Goal: Task Accomplishment & Management: Manage account settings

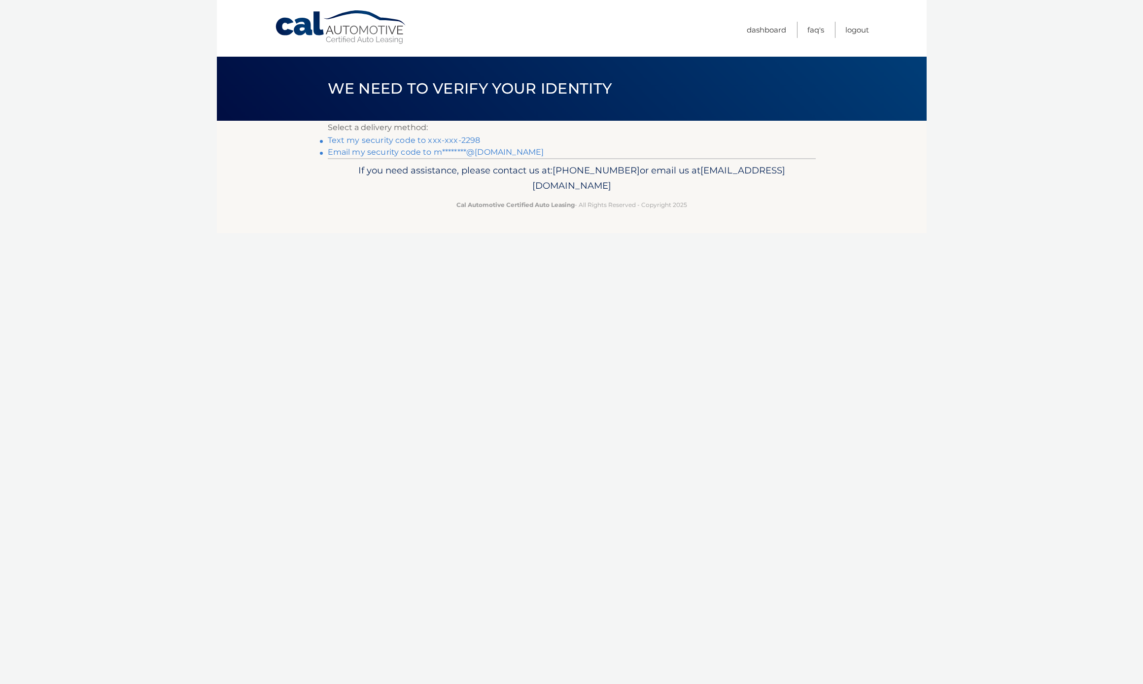
click at [440, 141] on link "Text my security code to xxx-xxx-2298" at bounding box center [404, 140] width 153 height 9
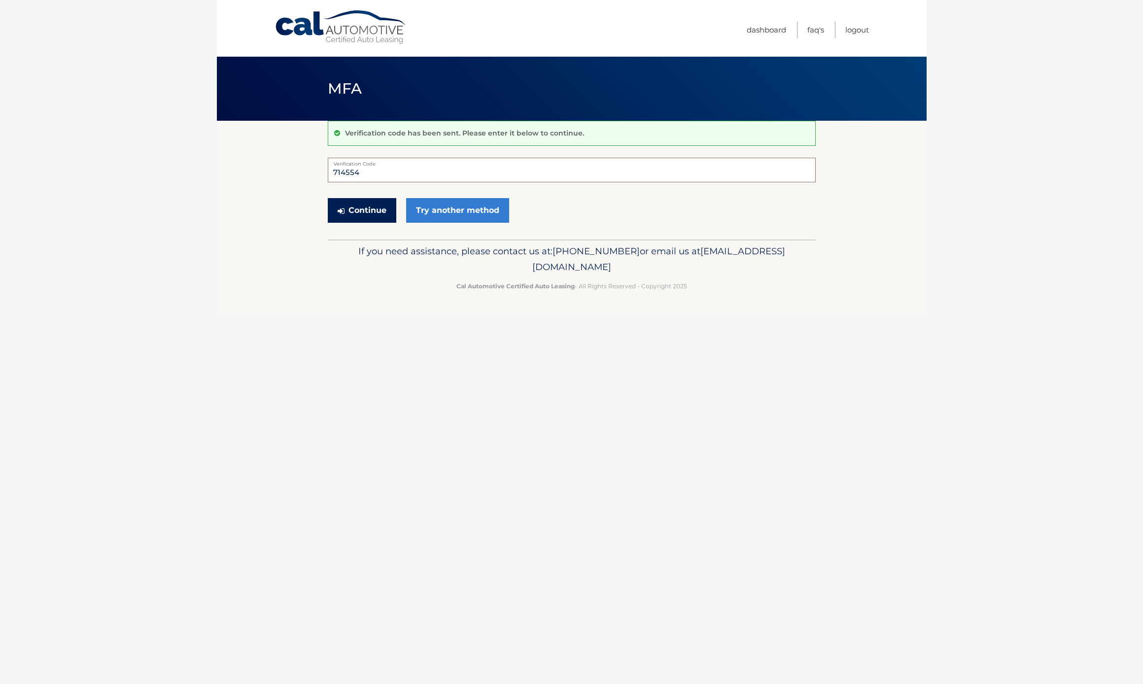
type input "714554"
click at [356, 211] on button "Continue" at bounding box center [362, 210] width 69 height 25
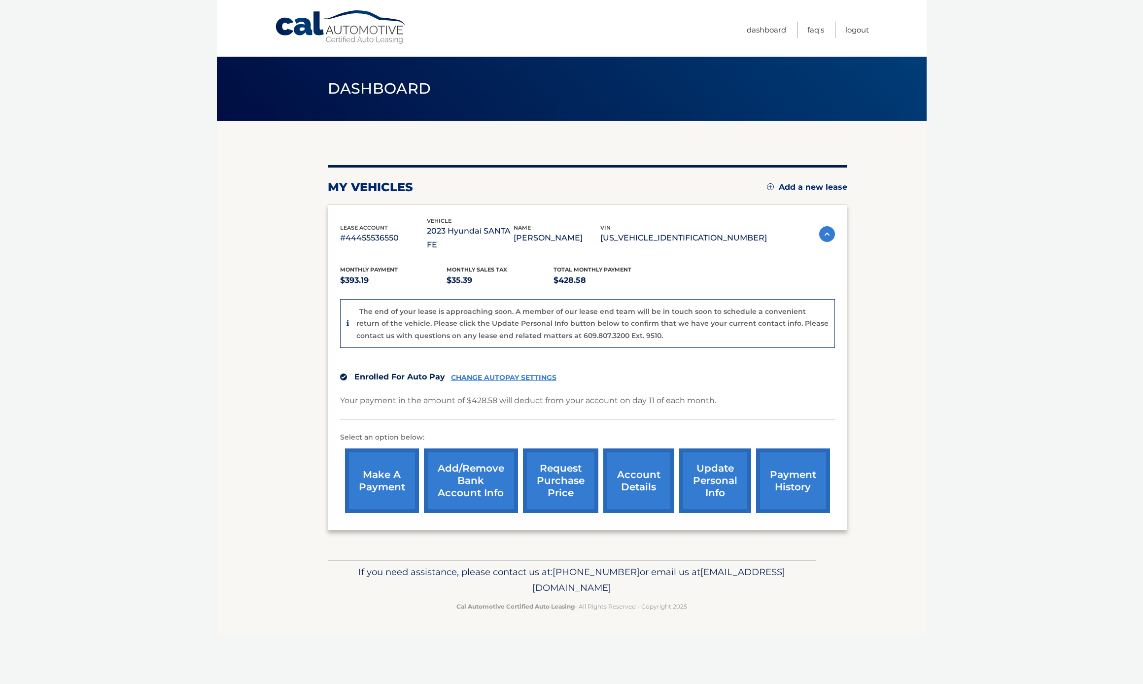
click at [630, 471] on link "account details" at bounding box center [638, 481] width 71 height 65
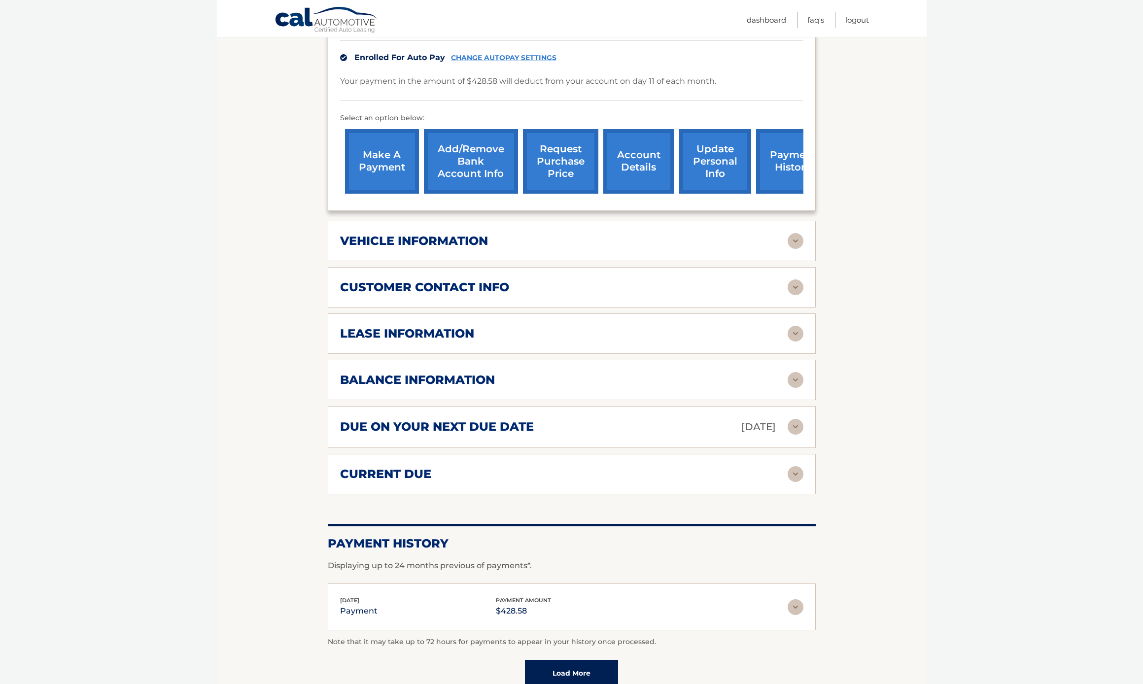
scroll to position [273, 0]
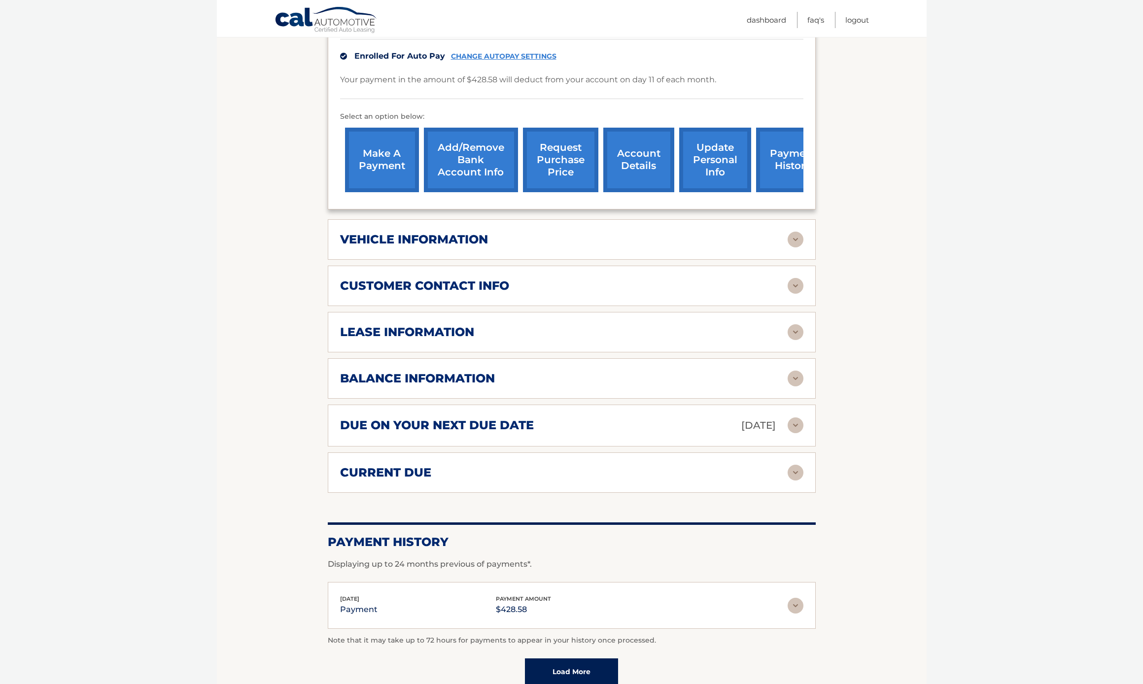
click at [796, 417] on img at bounding box center [796, 425] width 16 height 16
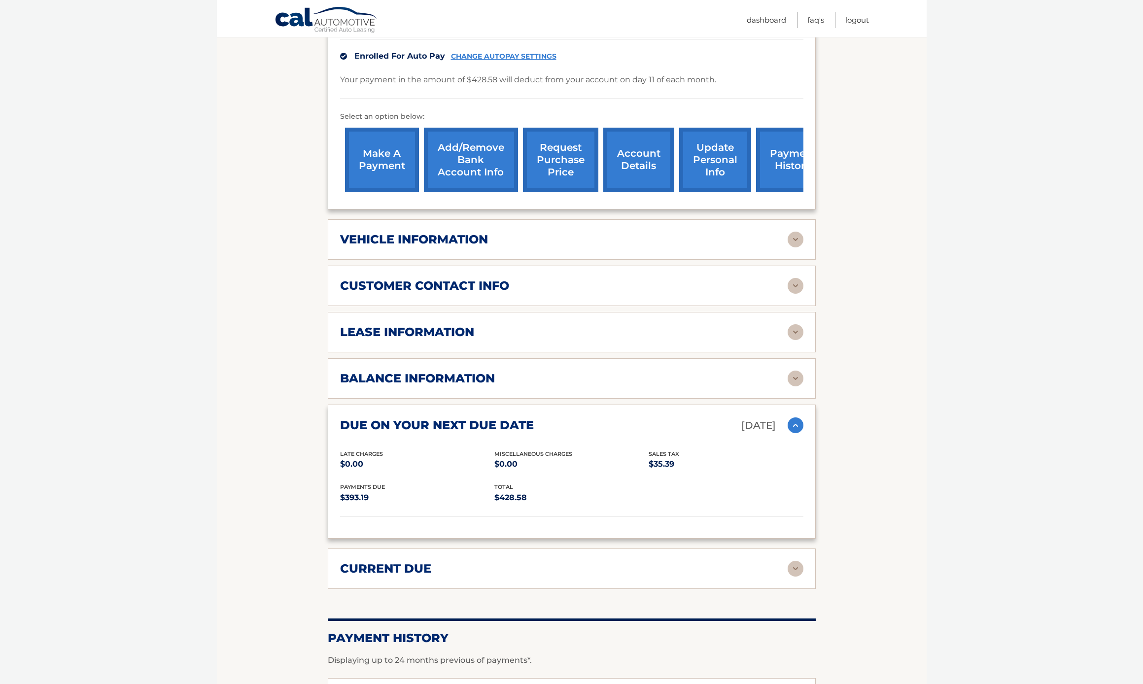
click at [796, 417] on img at bounding box center [796, 425] width 16 height 16
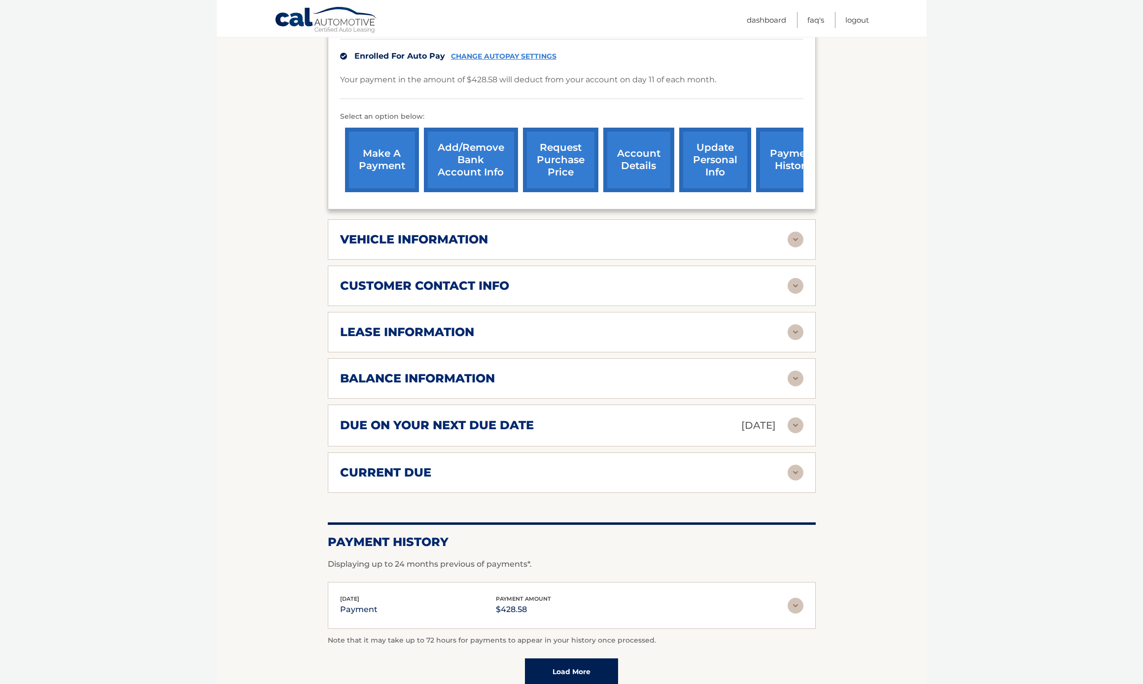
click at [797, 371] on img at bounding box center [796, 379] width 16 height 16
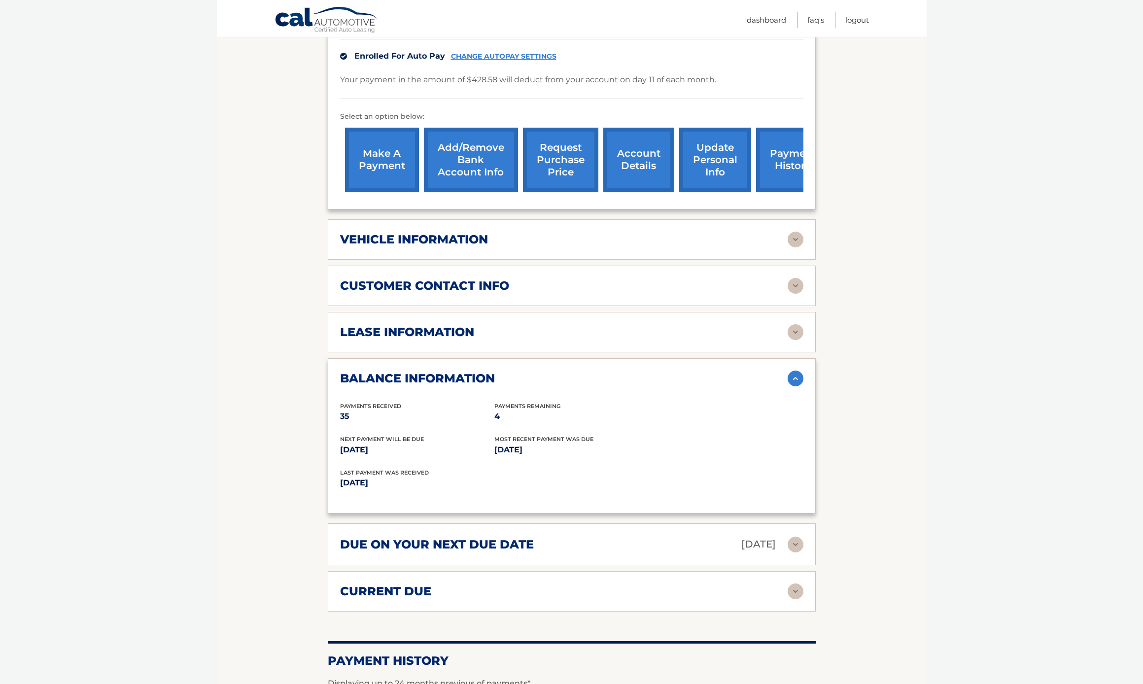
click at [792, 278] on img at bounding box center [796, 286] width 16 height 16
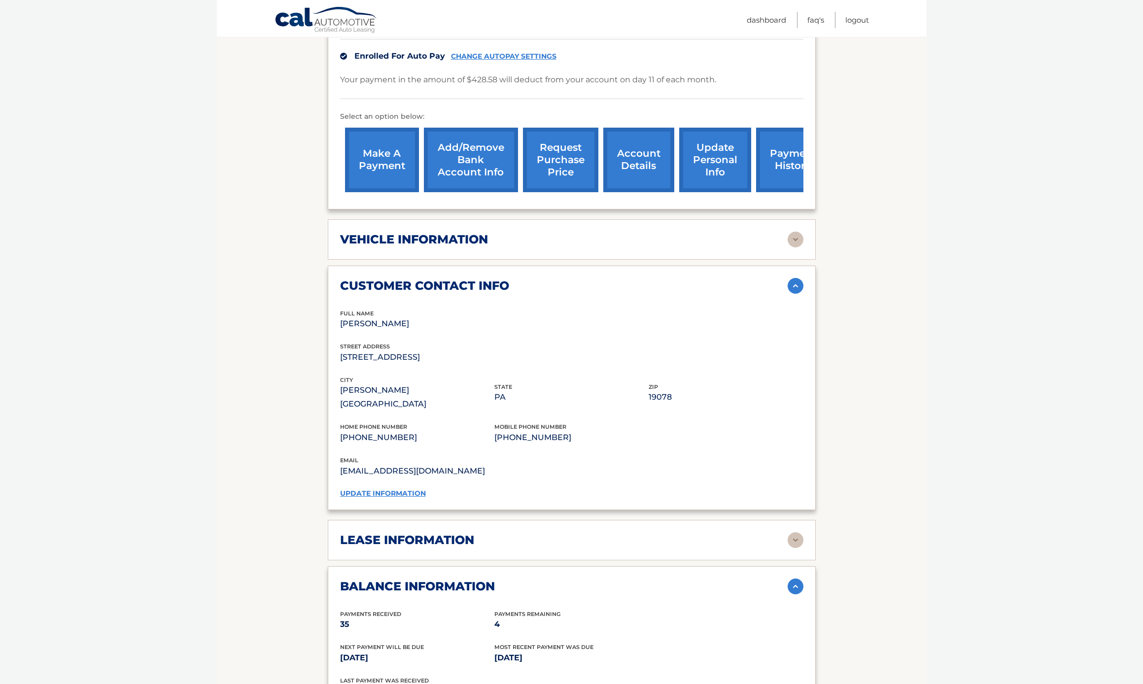
scroll to position [273, 0]
click at [800, 232] on img at bounding box center [796, 240] width 16 height 16
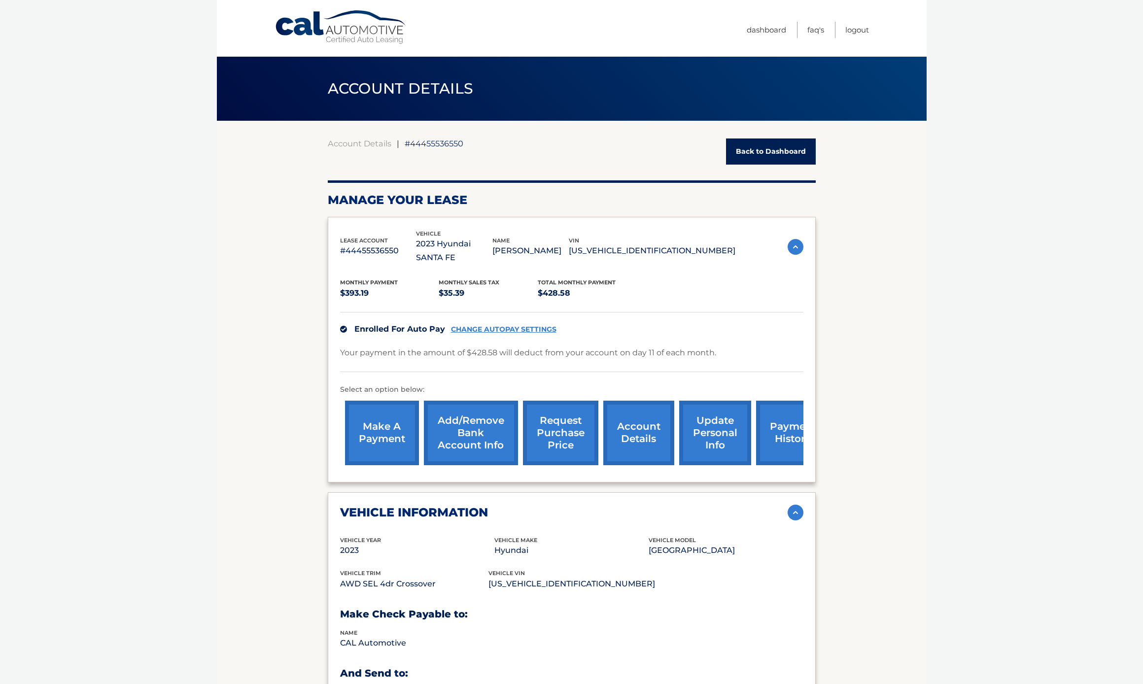
scroll to position [0, 0]
